Goal: Information Seeking & Learning: Learn about a topic

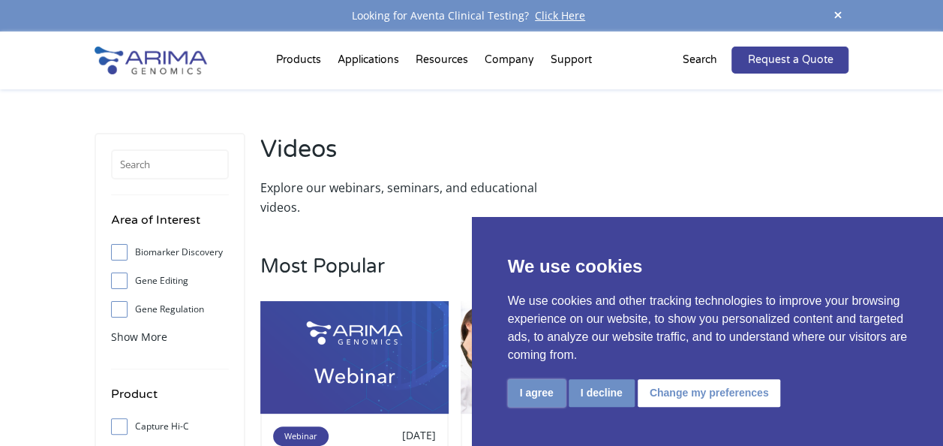
click at [546, 398] on button "I agree" at bounding box center [537, 393] width 58 height 28
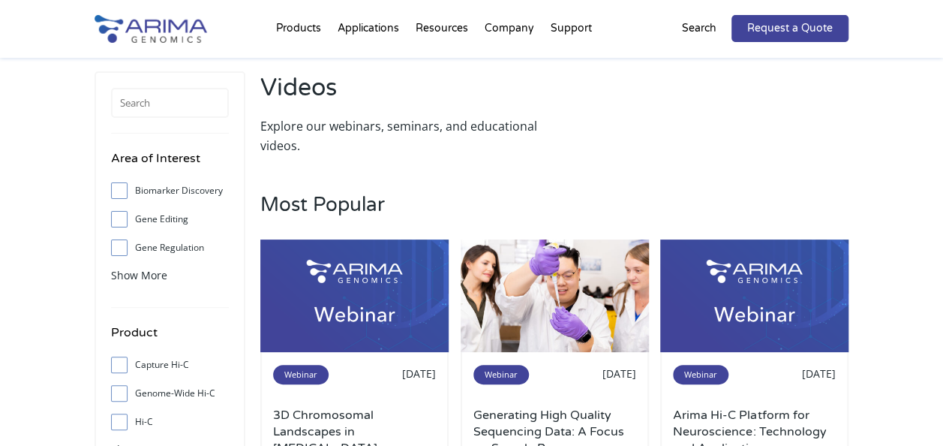
scroll to position [62, 0]
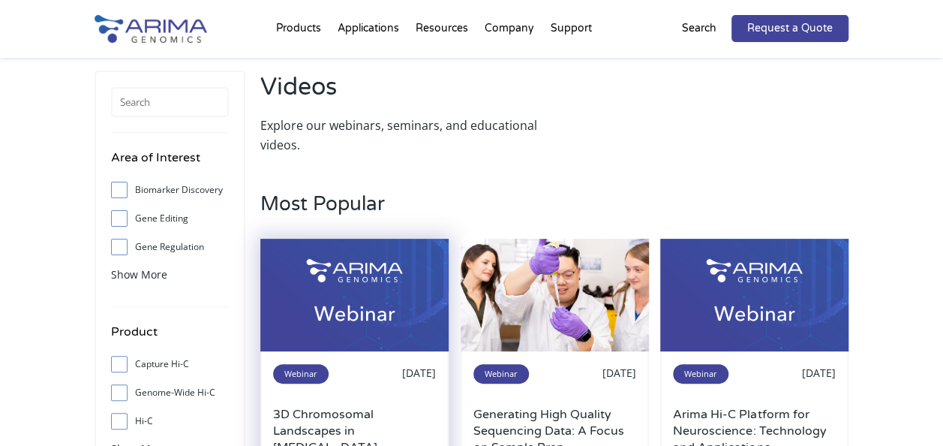
click at [408, 307] on img at bounding box center [354, 295] width 188 height 113
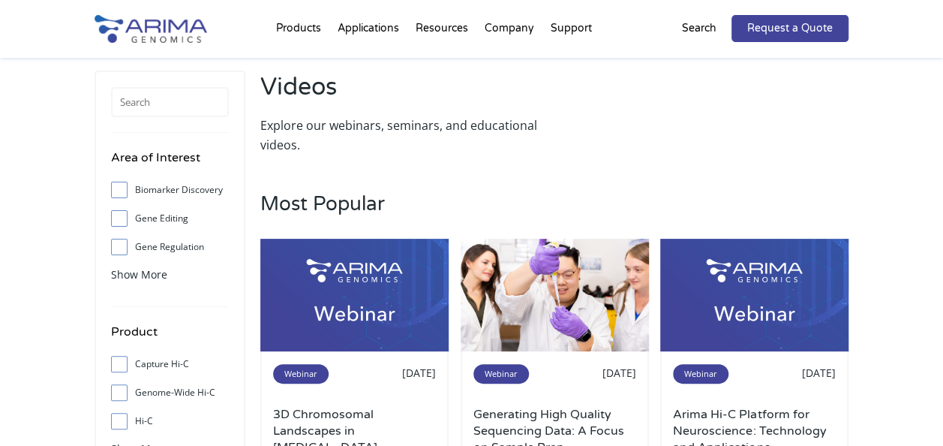
drag, startPoint x: 396, startPoint y: 275, endPoint x: 718, endPoint y: 137, distance: 350.2
click at [725, 128] on div "Videos Explore our webinars, seminars, and educational videos." at bounding box center [554, 113] width 588 height 84
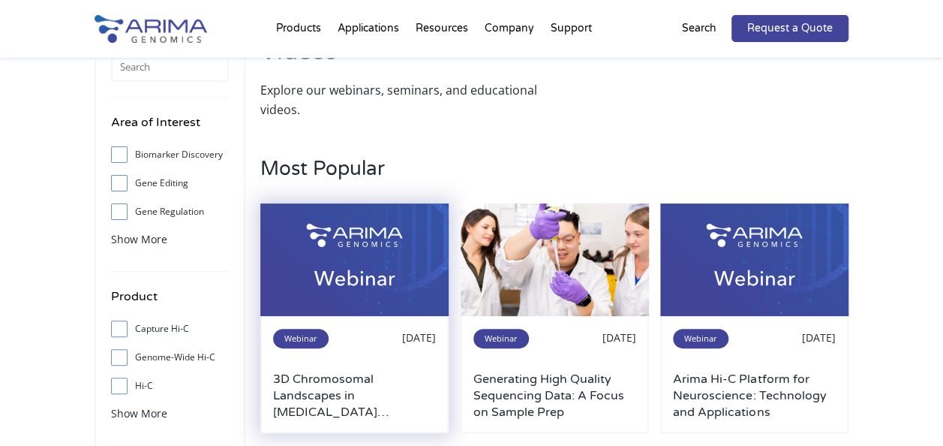
scroll to position [130, 0]
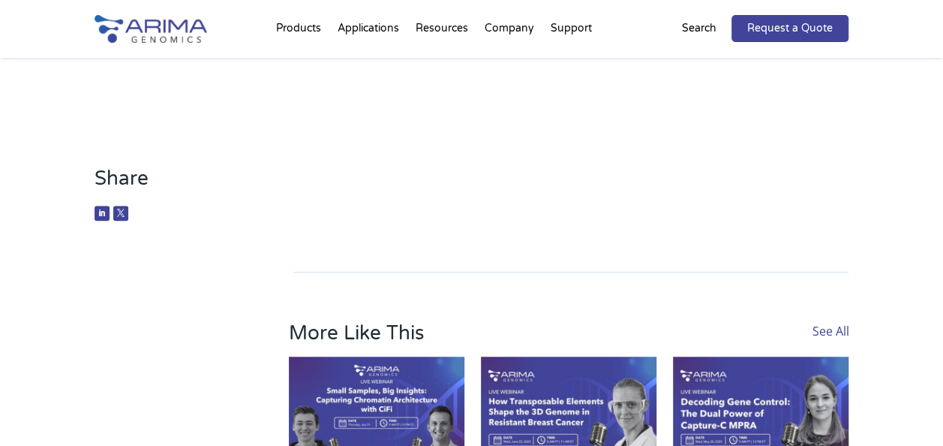
scroll to position [425, 0]
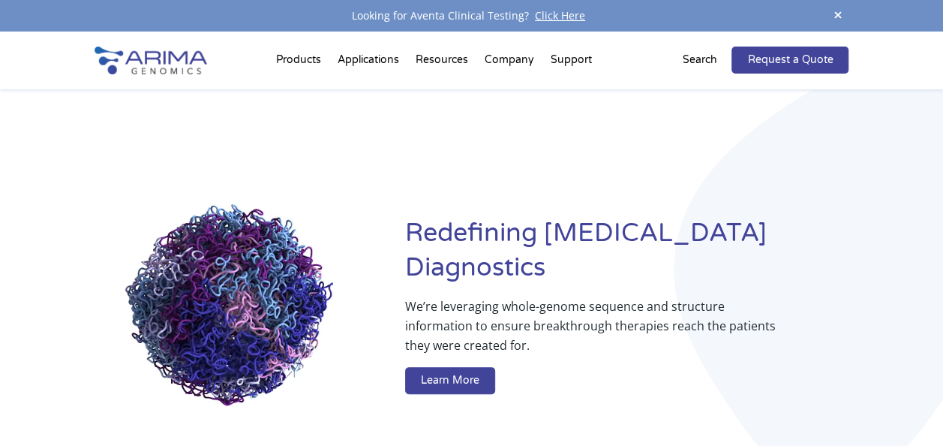
click at [930, 200] on div "Redefining Cancer Diagnostics We’re leveraging whole-genome sequence and struct…" at bounding box center [471, 308] width 943 height 438
